Goal: Navigation & Orientation: Find specific page/section

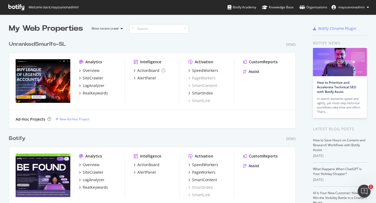
scroll to position [203, 376]
click at [197, 92] on div "SmartIndex" at bounding box center [202, 92] width 21 height 5
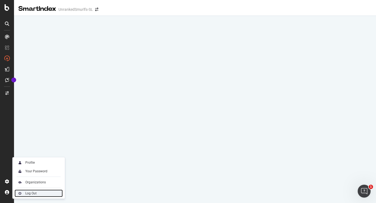
click at [26, 191] on div "Log Out" at bounding box center [39, 193] width 48 height 8
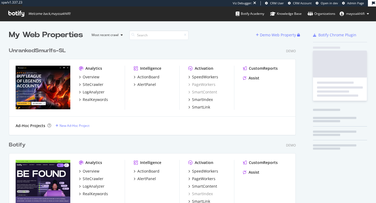
scroll to position [203, 376]
